Goal: Find specific fact: Find specific fact

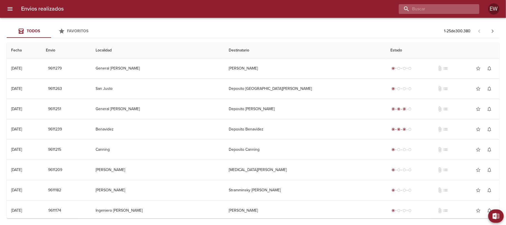
click at [456, 7] on input "buscar" at bounding box center [434, 9] width 71 height 10
paste input "[PERSON_NAME]"
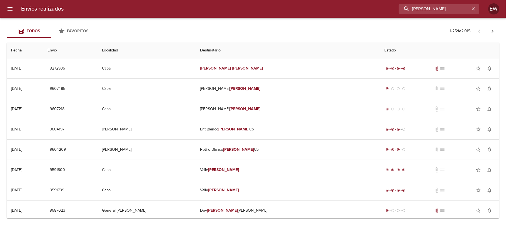
type input "[PERSON_NAME]"
click at [472, 8] on icon "button" at bounding box center [474, 9] width 6 height 6
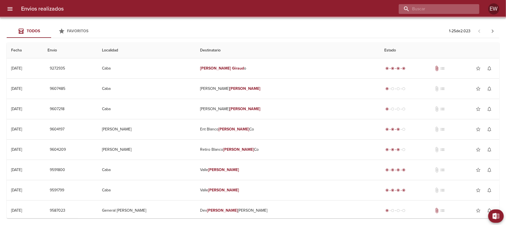
click at [443, 8] on input "buscar" at bounding box center [434, 9] width 71 height 10
paste input "[PERSON_NAME] bp"
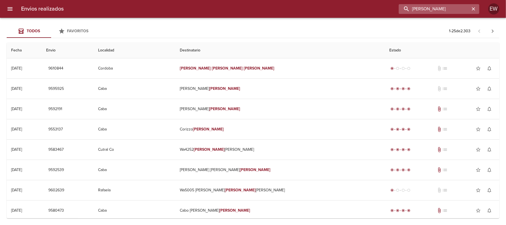
scroll to position [0, 3]
type input "[PERSON_NAME]"
click at [472, 9] on icon "button" at bounding box center [474, 9] width 6 height 6
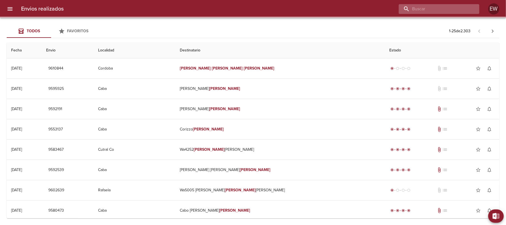
click at [456, 9] on input "buscar" at bounding box center [434, 9] width 71 height 10
paste input "[PERSON_NAME] bp"
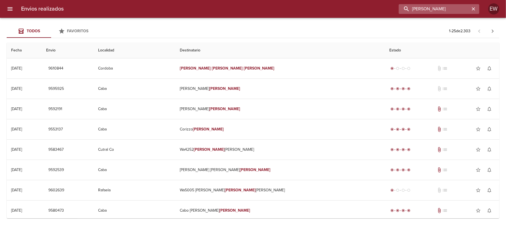
scroll to position [0, 2]
type input "[PERSON_NAME]"
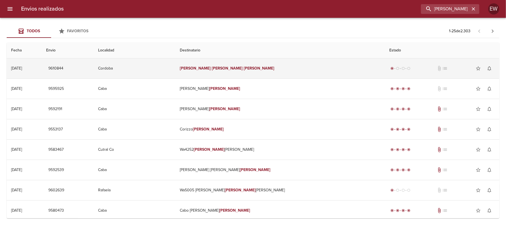
scroll to position [0, 0]
click at [274, 65] on td "[PERSON_NAME]" at bounding box center [279, 68] width 209 height 20
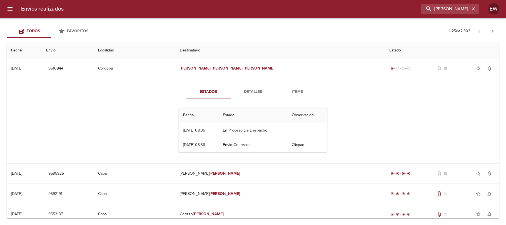
click at [240, 91] on span "Detalles" at bounding box center [253, 91] width 38 height 7
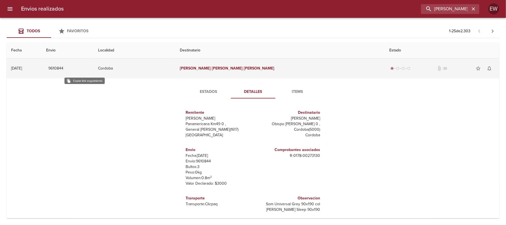
click at [63, 67] on span "9610844" at bounding box center [55, 68] width 15 height 7
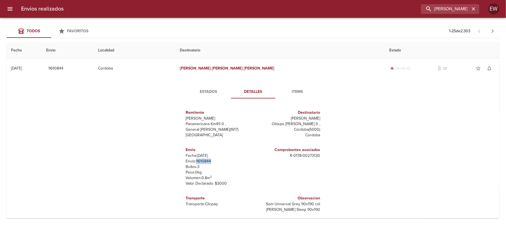
drag, startPoint x: 208, startPoint y: 161, endPoint x: 196, endPoint y: 158, distance: 12.3
click at [192, 159] on p "Envío: 9610844" at bounding box center [218, 161] width 65 height 6
copy p "9610844"
